Goal: Information Seeking & Learning: Compare options

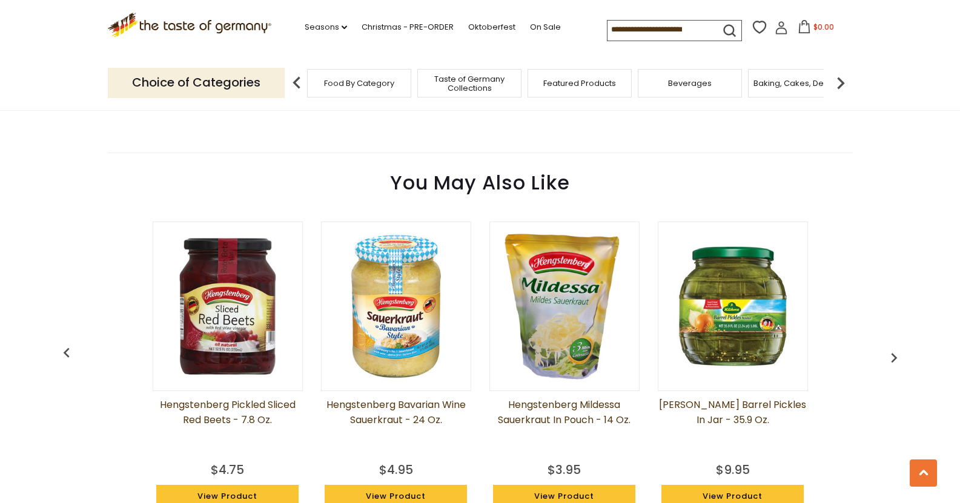
scroll to position [817, 0]
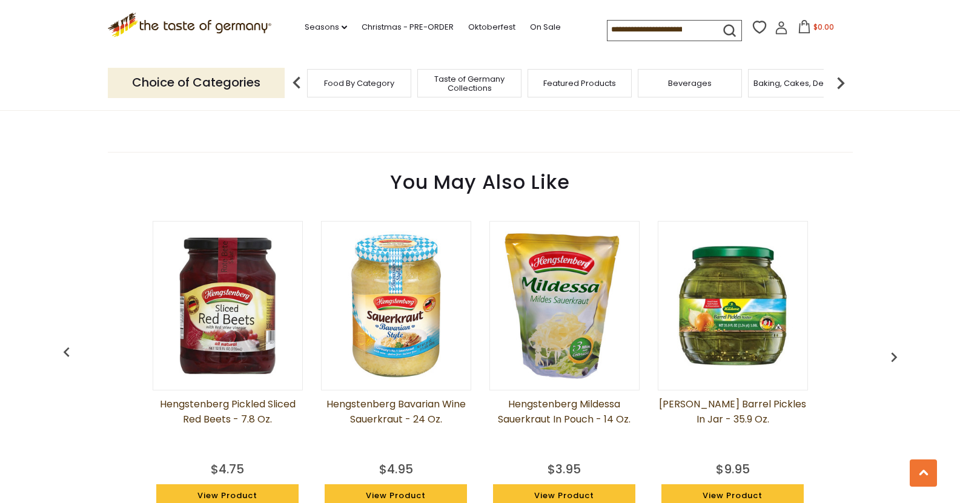
click at [743, 348] on img at bounding box center [732, 305] width 149 height 149
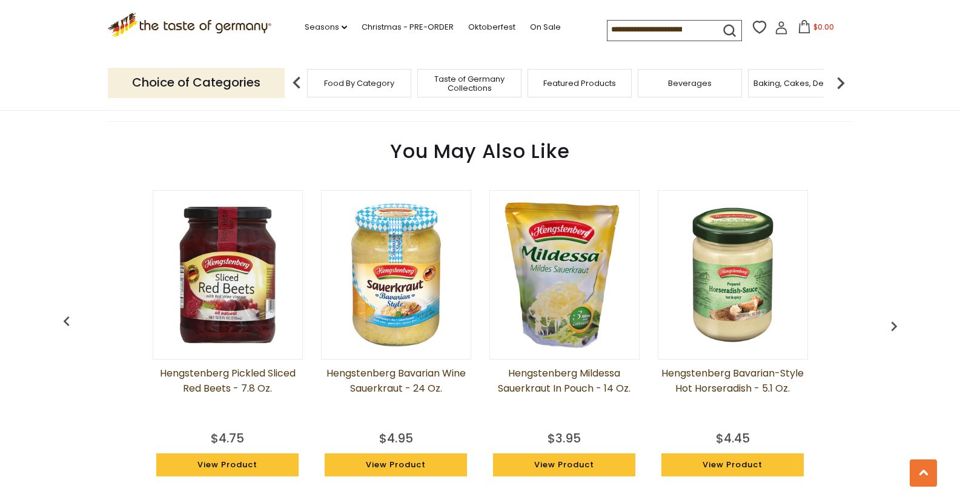
scroll to position [784, 0]
